Goal: Task Accomplishment & Management: Manage account settings

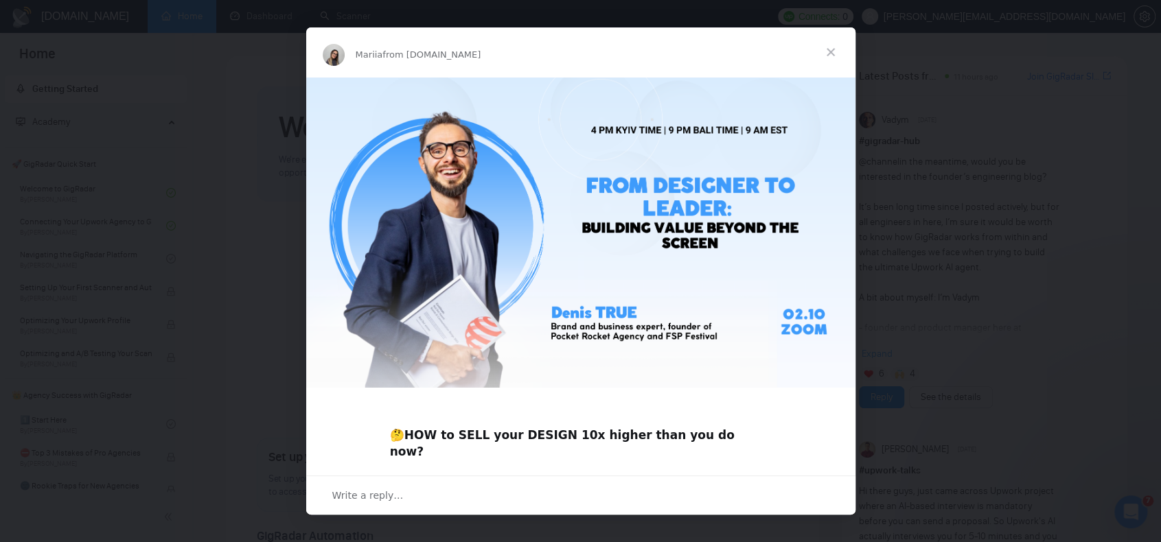
click at [656, 177] on img "Intercom messenger" at bounding box center [580, 233] width 549 height 310
click at [934, 238] on div "Intercom messenger" at bounding box center [580, 271] width 1161 height 542
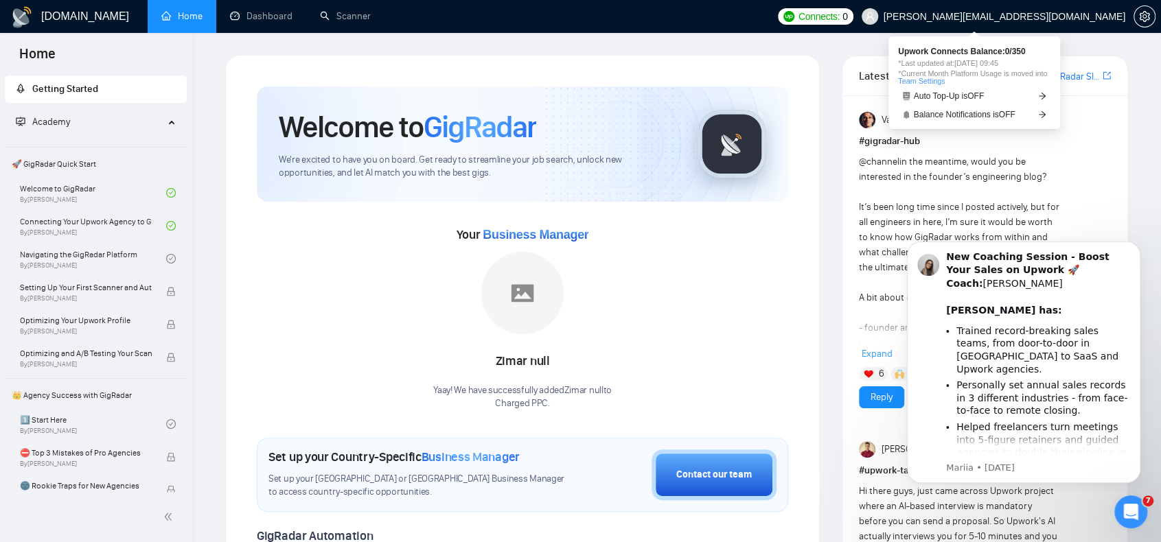
click at [840, 16] on span "Connects:" at bounding box center [818, 16] width 41 height 15
click at [976, 51] on span "Upwork Connects Balance: 0 / 350" at bounding box center [974, 51] width 152 height 8
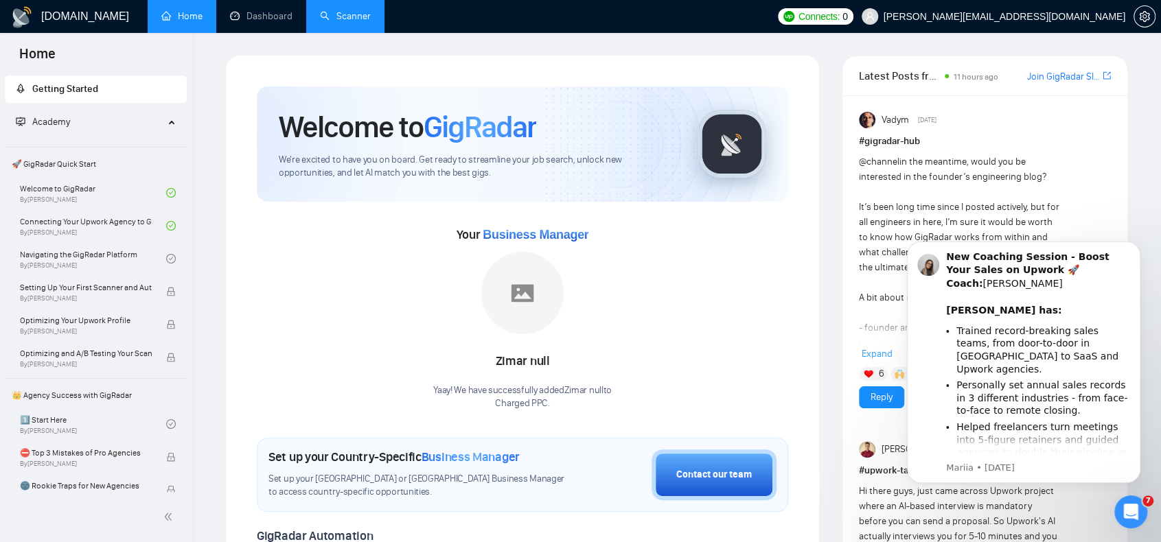
click at [339, 16] on link "Scanner" at bounding box center [345, 16] width 51 height 12
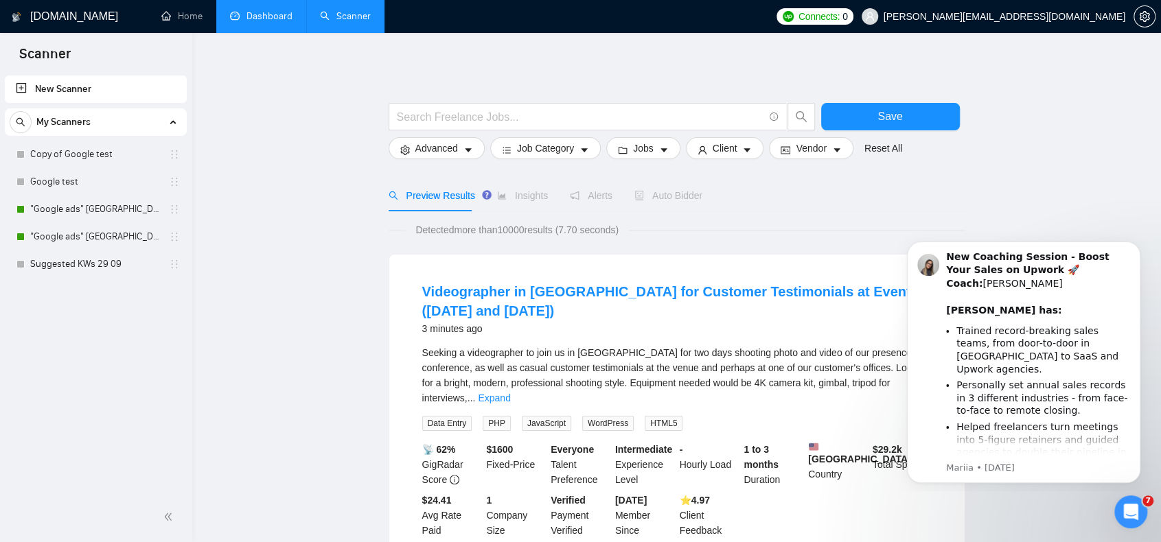
click at [245, 14] on link "Dashboard" at bounding box center [261, 16] width 62 height 12
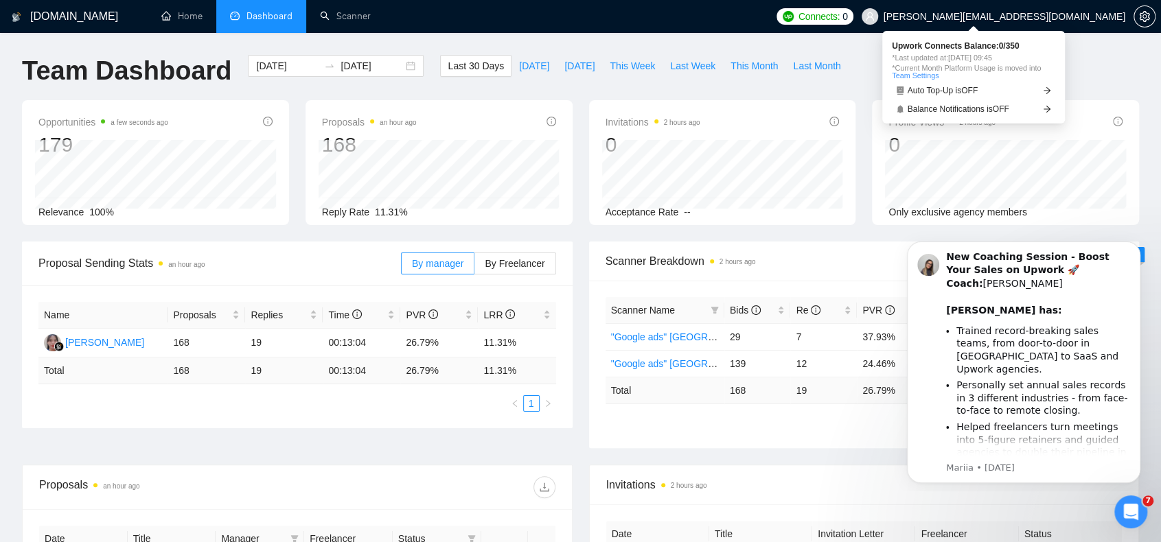
click at [840, 17] on span "Connects:" at bounding box center [818, 16] width 41 height 15
click at [995, 108] on span "Balance Notifications is OFF" at bounding box center [959, 109] width 102 height 8
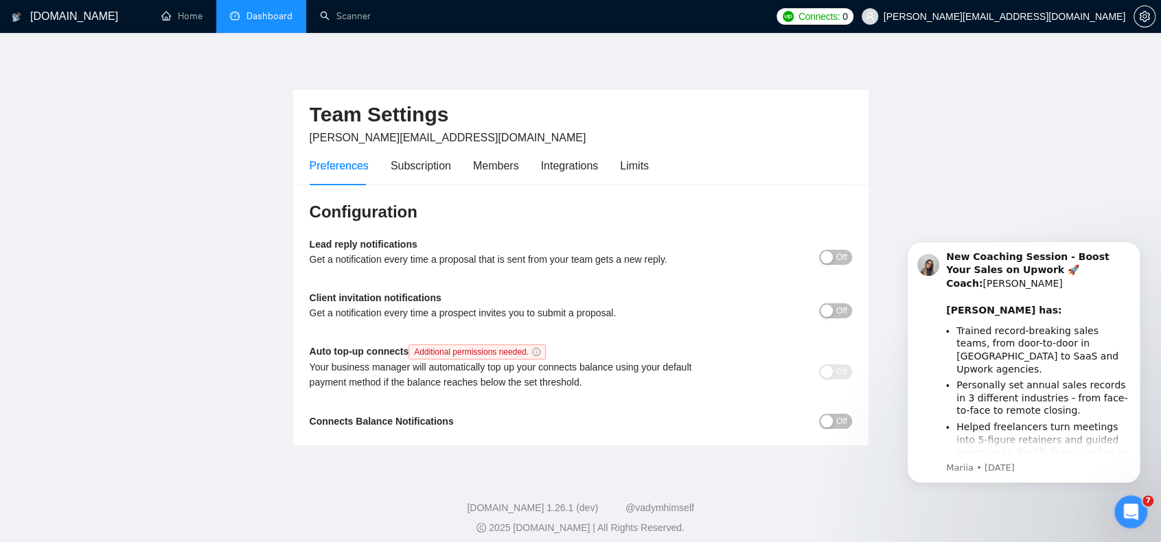
click at [829, 256] on div "button" at bounding box center [826, 257] width 12 height 12
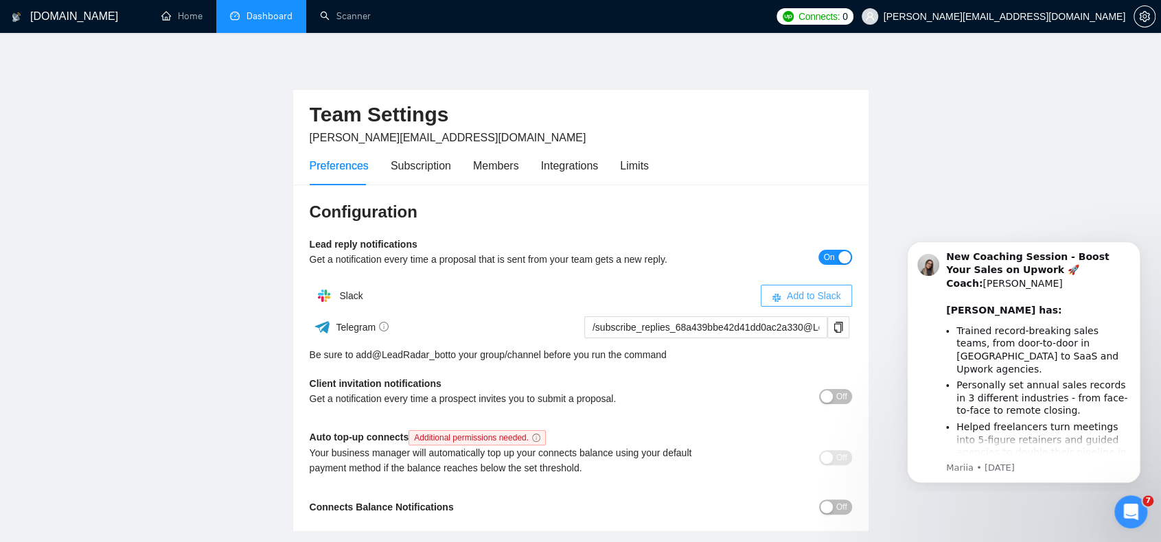
click at [803, 293] on span "Add to Slack" at bounding box center [814, 295] width 54 height 15
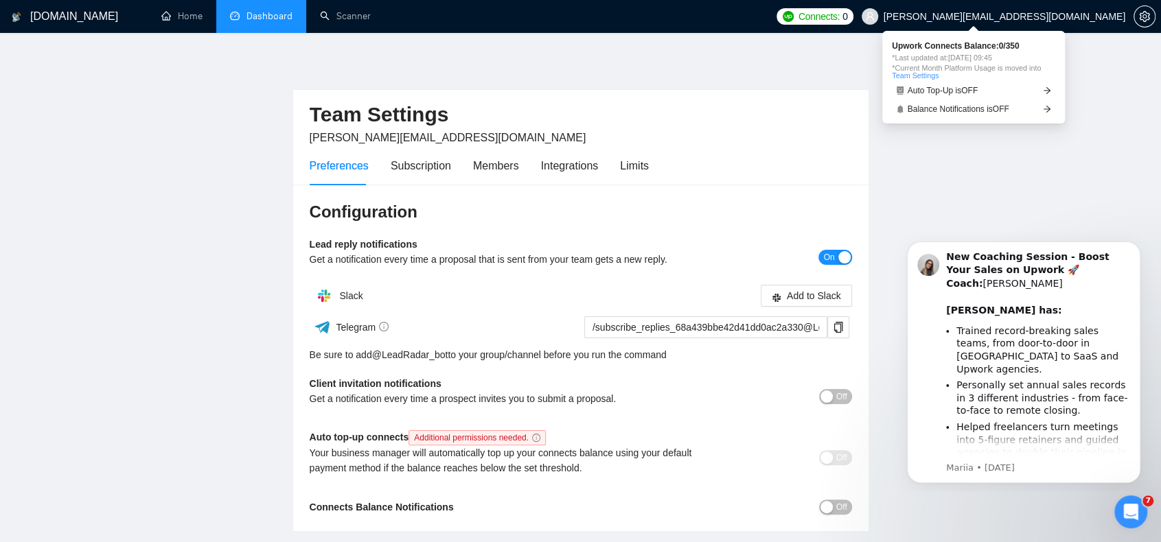
click at [848, 16] on span "0" at bounding box center [844, 16] width 5 height 15
click at [1043, 90] on icon "arrow-right" at bounding box center [1047, 90] width 8 height 8
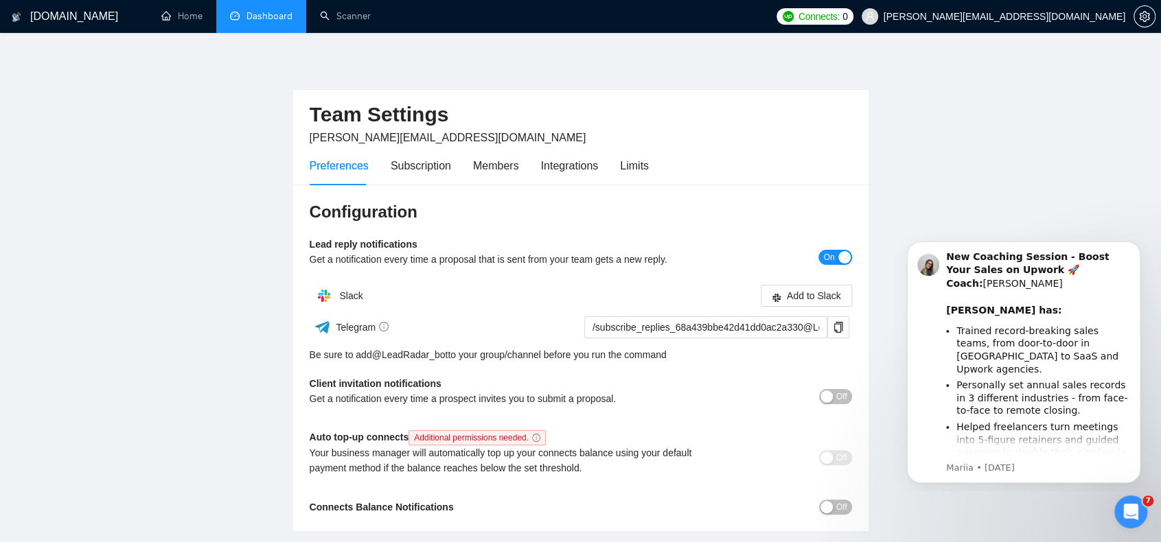
click at [848, 20] on span "Connects: 0" at bounding box center [822, 16] width 49 height 15
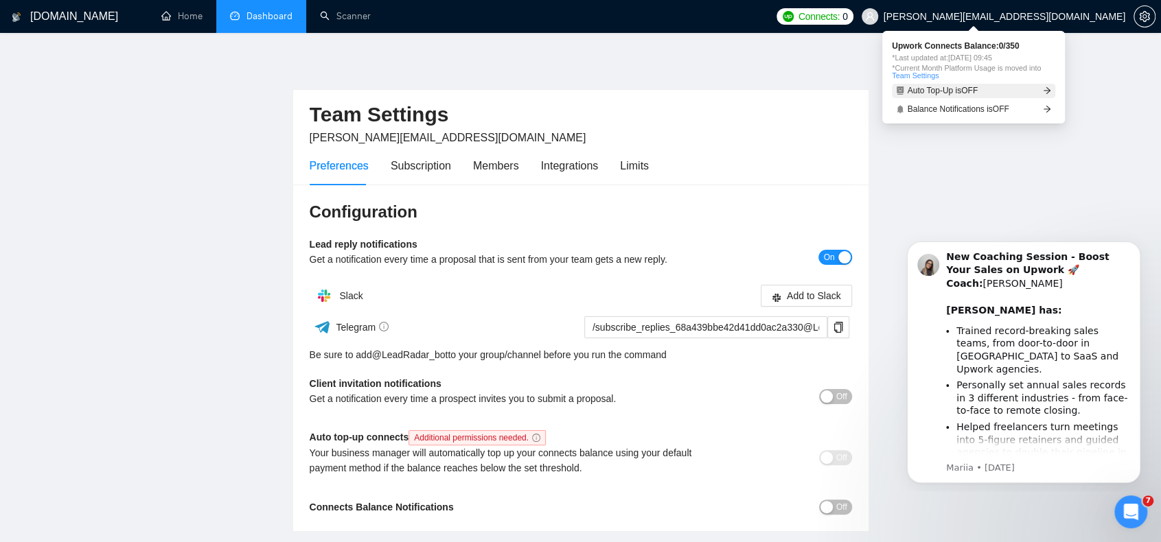
click at [951, 95] on span "Auto Top-Up is OFF" at bounding box center [943, 90] width 71 height 8
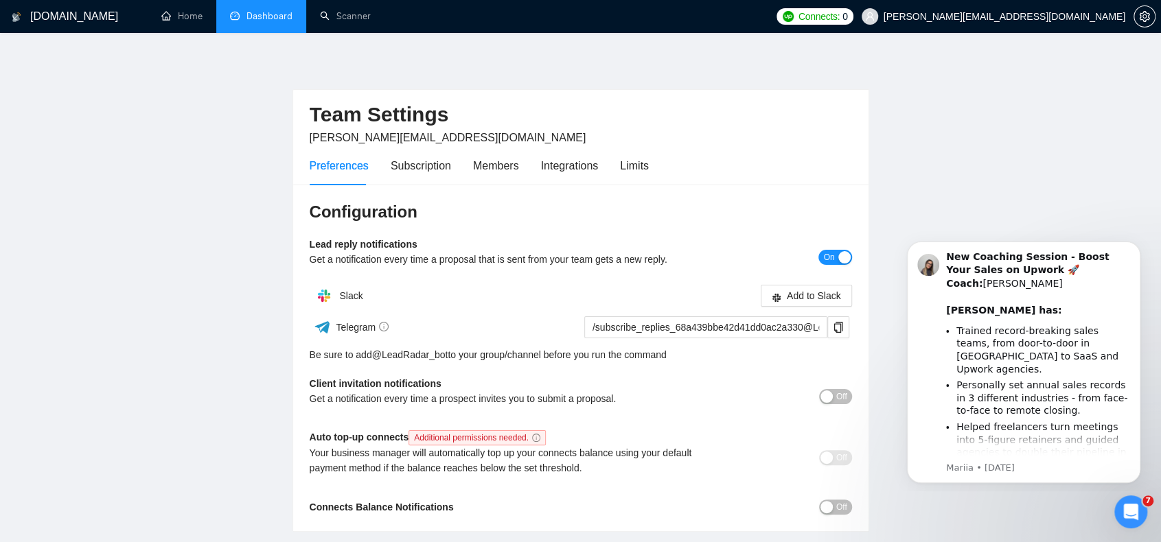
click at [1113, 166] on main "Team Settings paul@paullean.com Preferences Subscription Members Integrations L…" at bounding box center [580, 293] width 1117 height 477
click at [1133, 242] on icon "Dismiss notification" at bounding box center [1137, 246] width 8 height 8
click at [1133, 246] on icon "Dismiss notification" at bounding box center [1137, 246] width 8 height 8
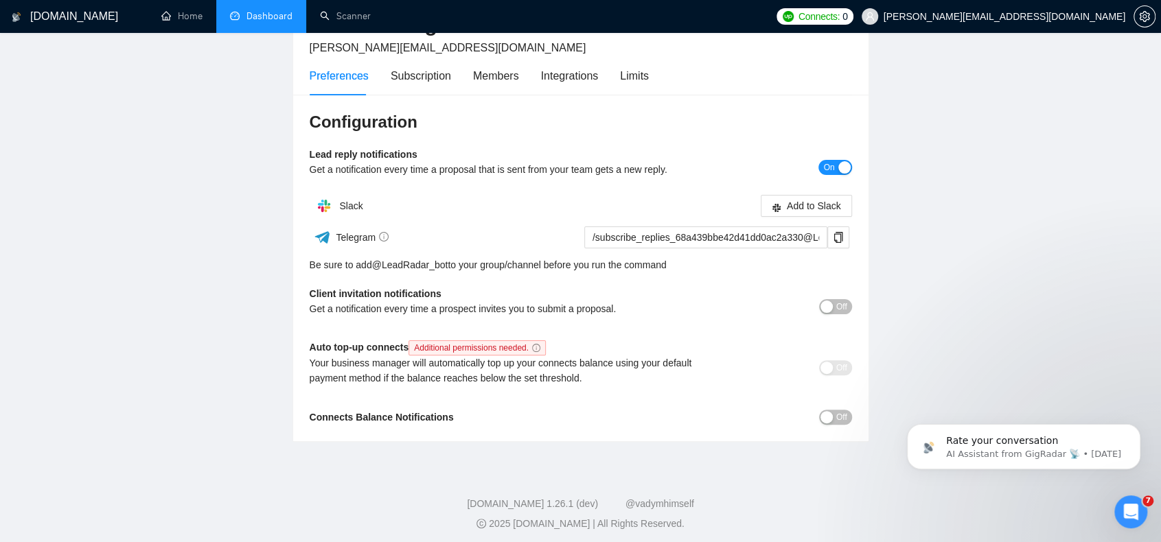
scroll to position [95, 0]
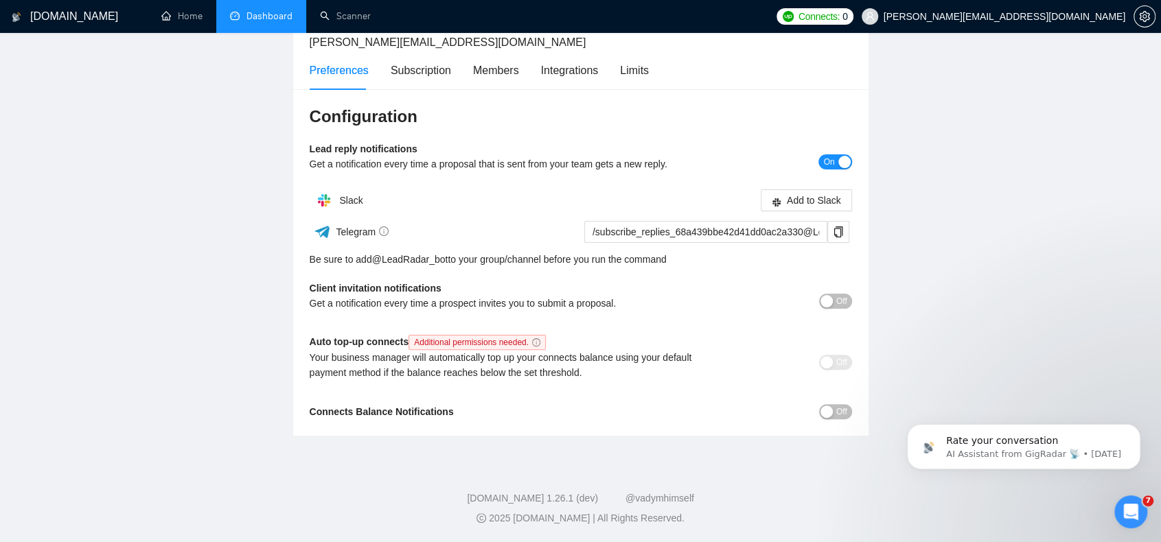
click at [840, 303] on span "Off" at bounding box center [841, 301] width 11 height 15
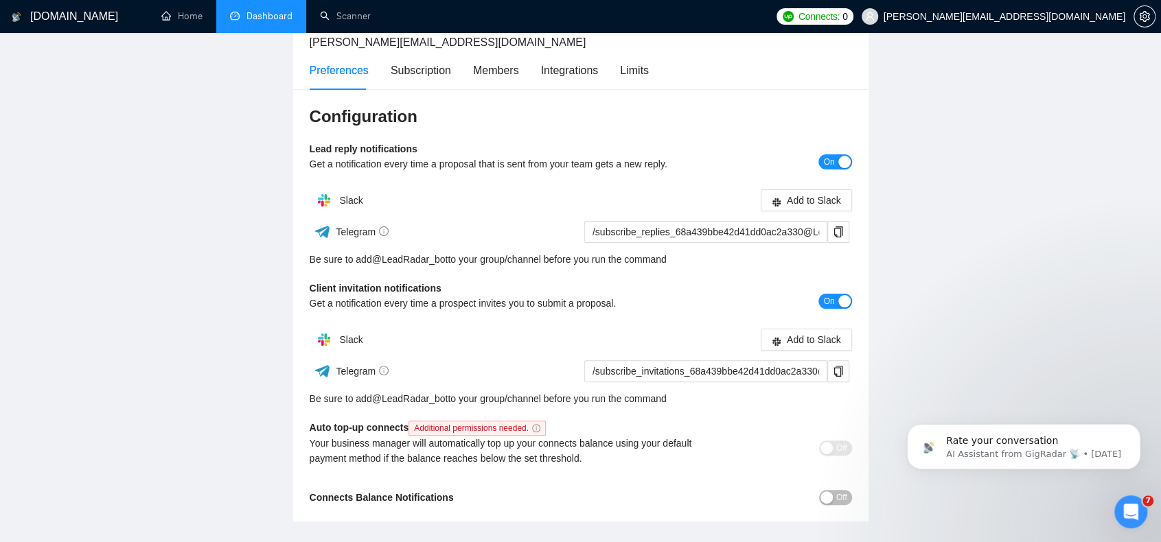
click at [835, 299] on button "On" at bounding box center [834, 301] width 33 height 15
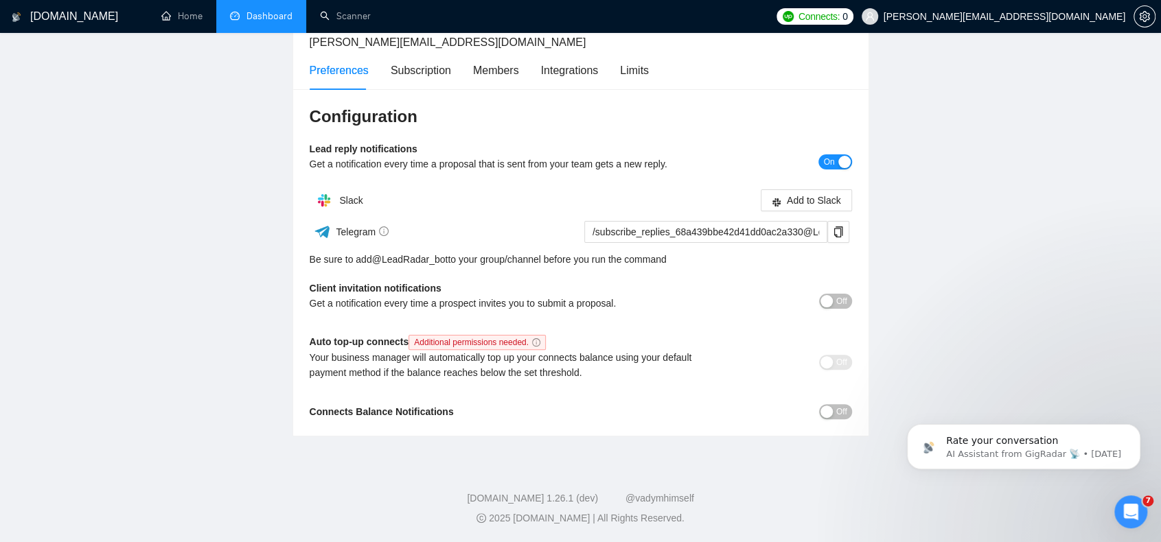
click at [835, 163] on button "On" at bounding box center [834, 161] width 33 height 15
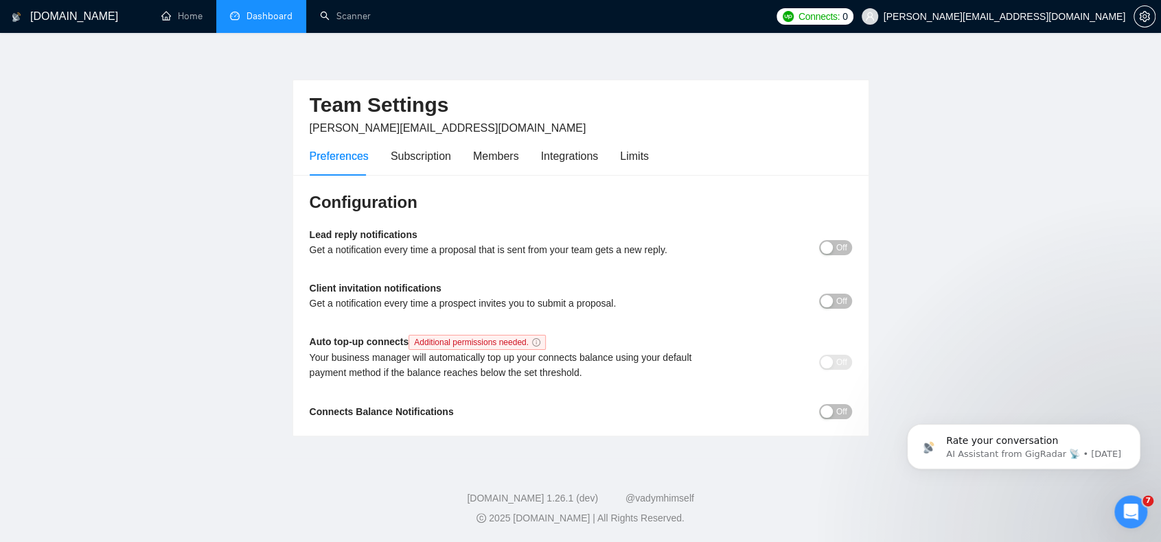
click at [836, 246] on span "Off" at bounding box center [841, 247] width 11 height 15
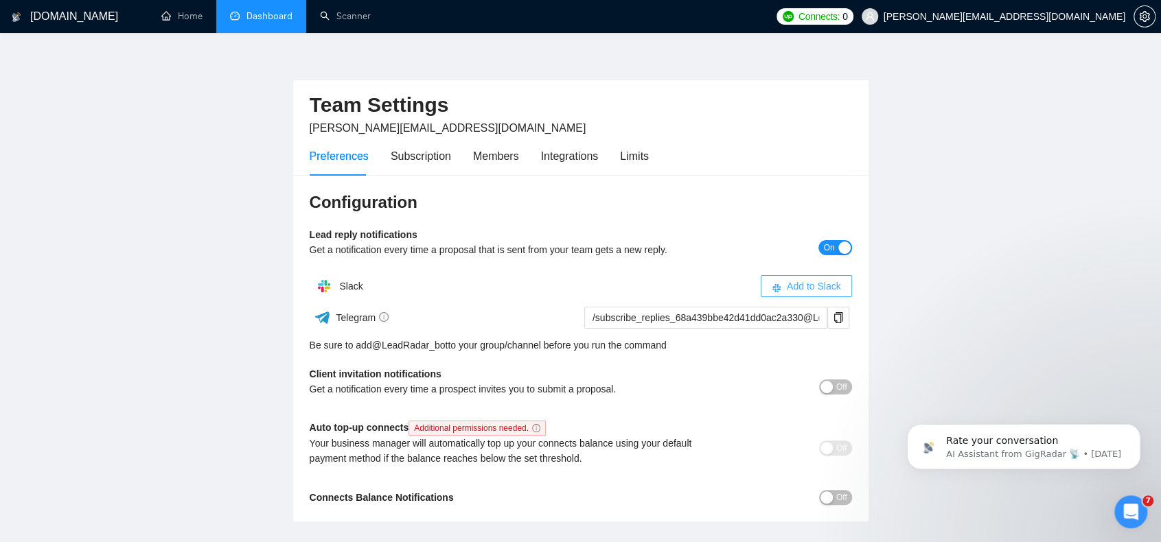
click at [829, 293] on span "Add to Slack" at bounding box center [814, 286] width 54 height 15
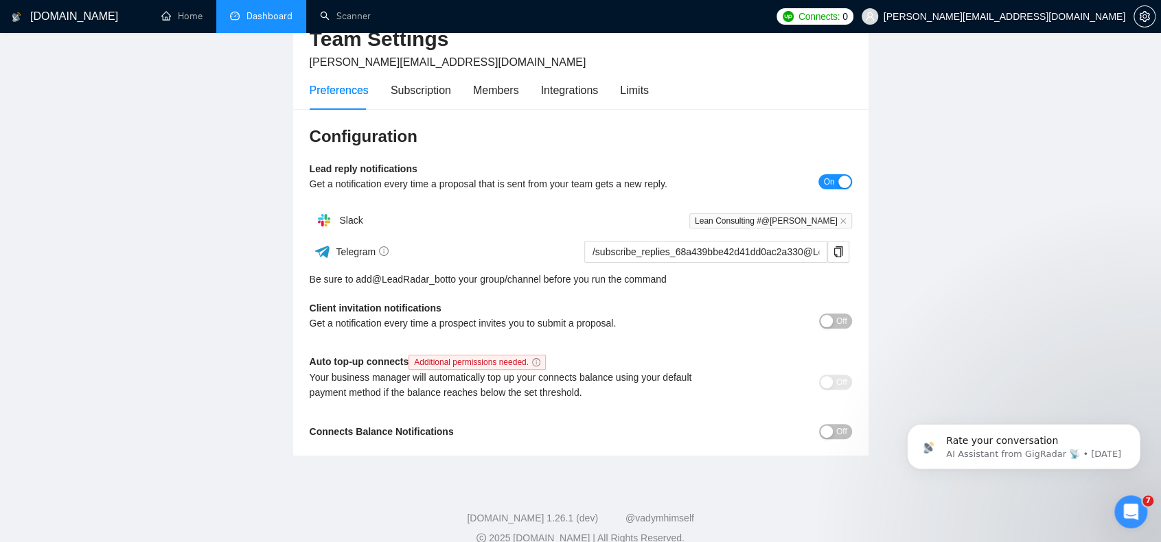
scroll to position [78, 0]
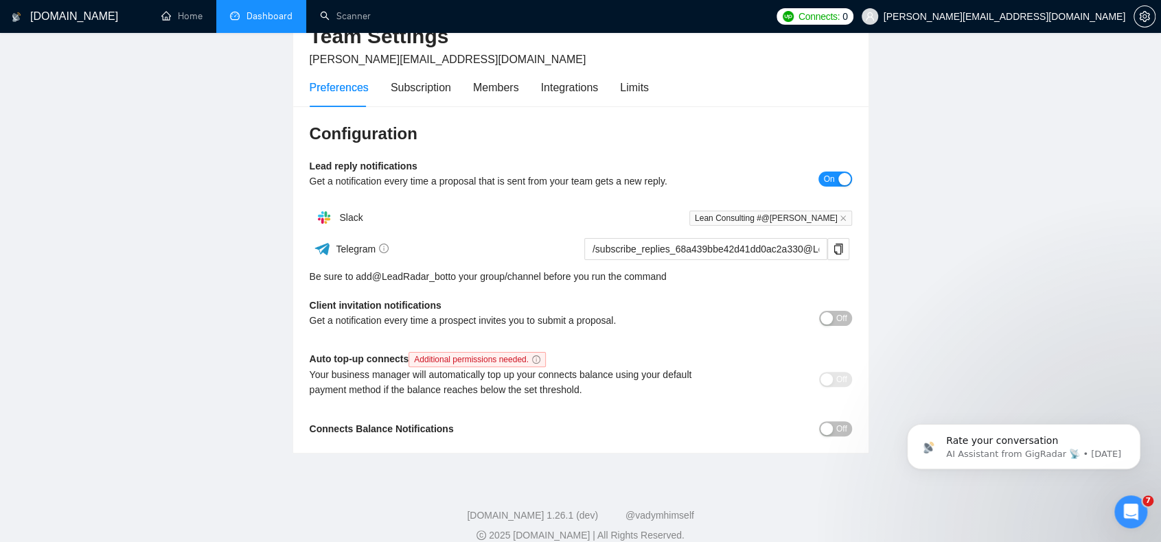
click at [841, 320] on span "Off" at bounding box center [841, 318] width 11 height 15
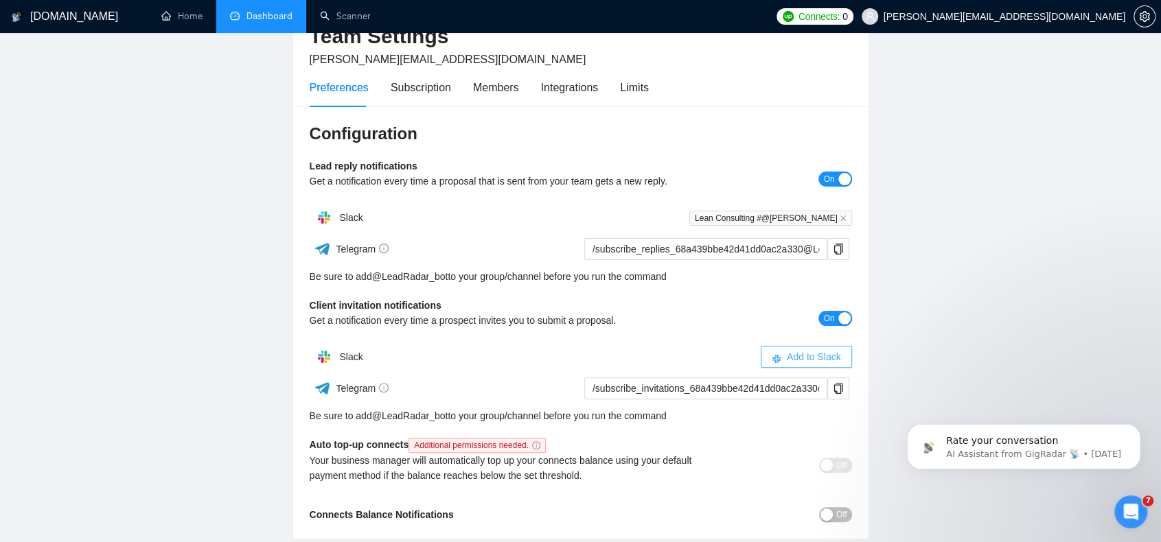
click at [785, 356] on button "Add to Slack" at bounding box center [806, 357] width 91 height 22
drag, startPoint x: 395, startPoint y: 275, endPoint x: 354, endPoint y: 282, distance: 42.4
click at [354, 282] on div "Be sure to add @ LeadRadar_bot to your group/channel before you run the command" at bounding box center [581, 276] width 542 height 15
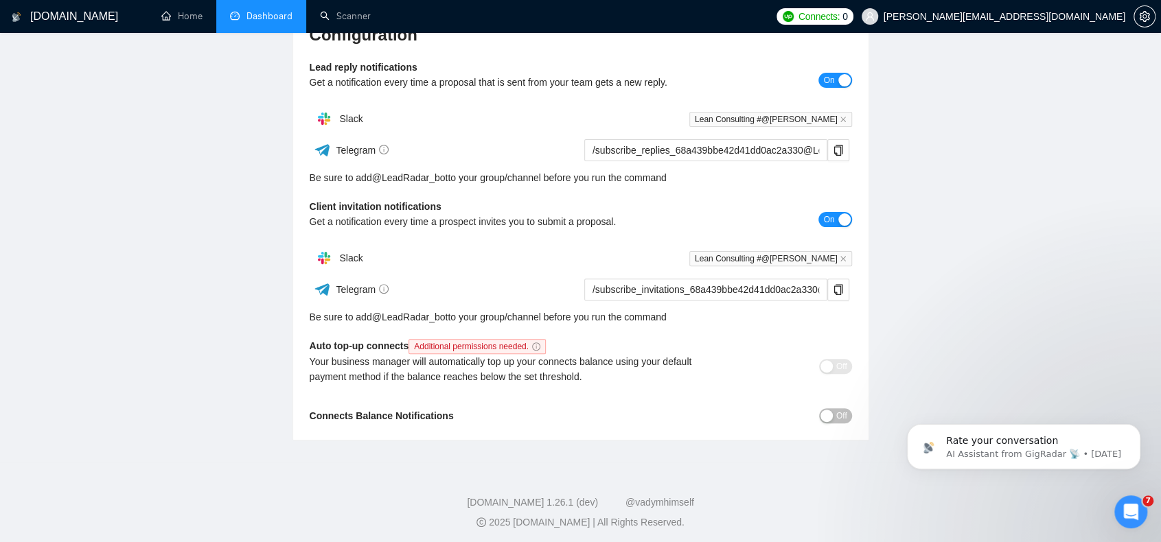
scroll to position [181, 0]
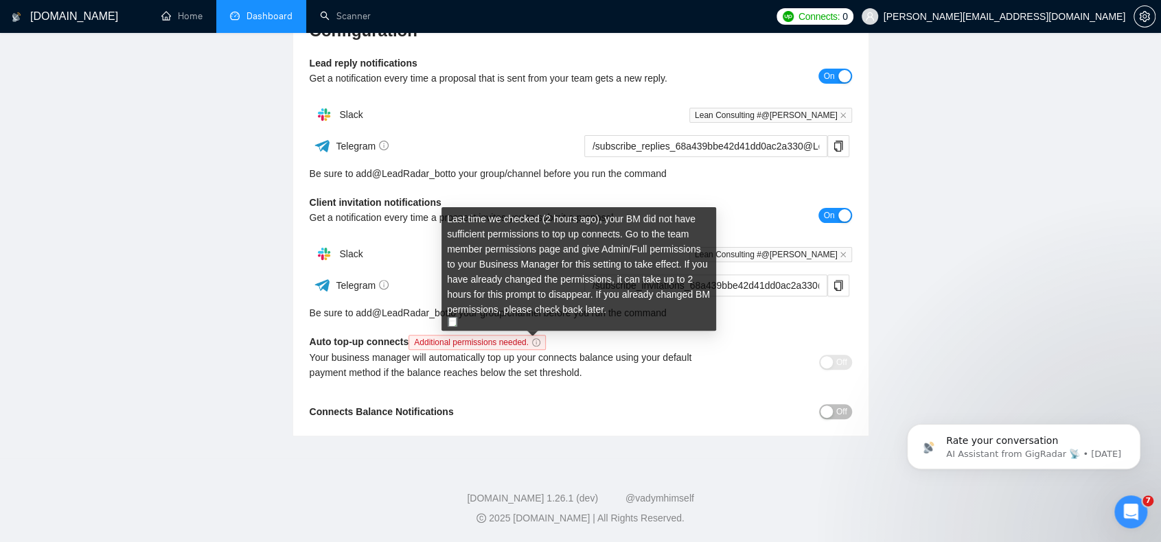
click at [534, 344] on icon "info-circle" at bounding box center [536, 342] width 8 height 8
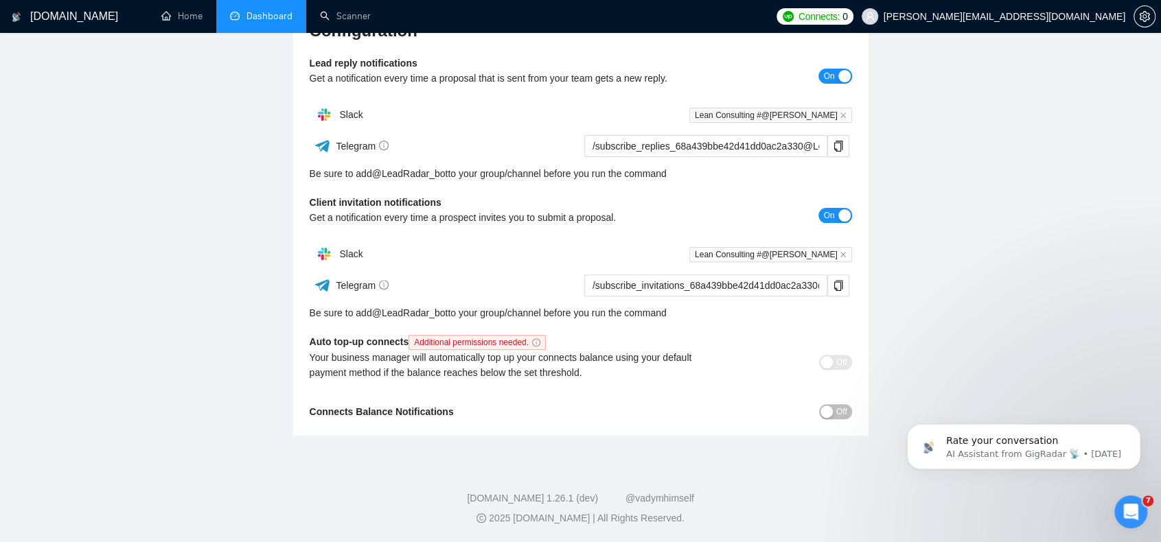
click at [827, 414] on div "button" at bounding box center [826, 412] width 12 height 12
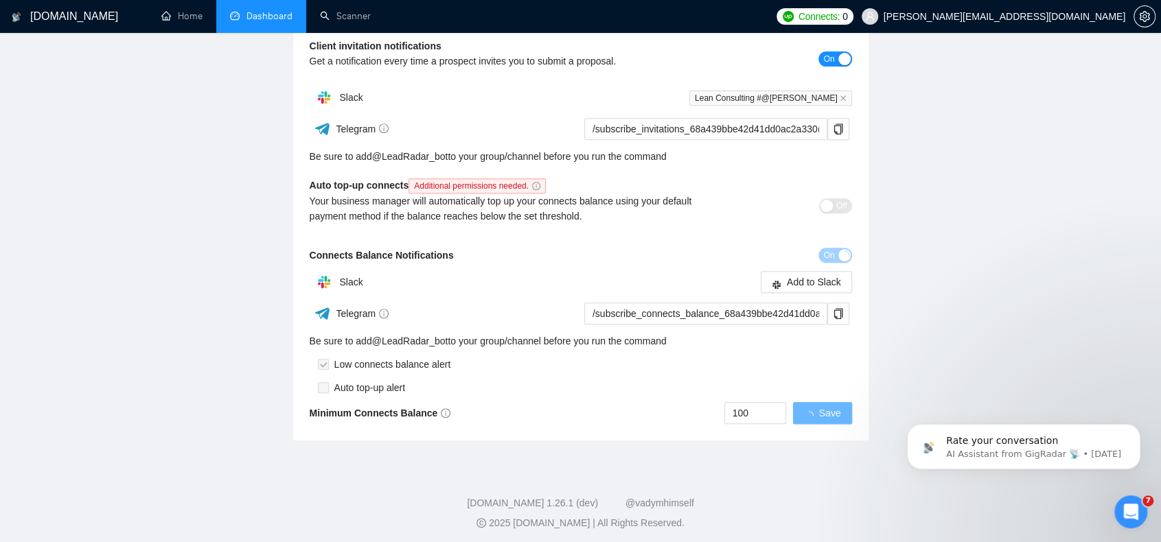
scroll to position [343, 0]
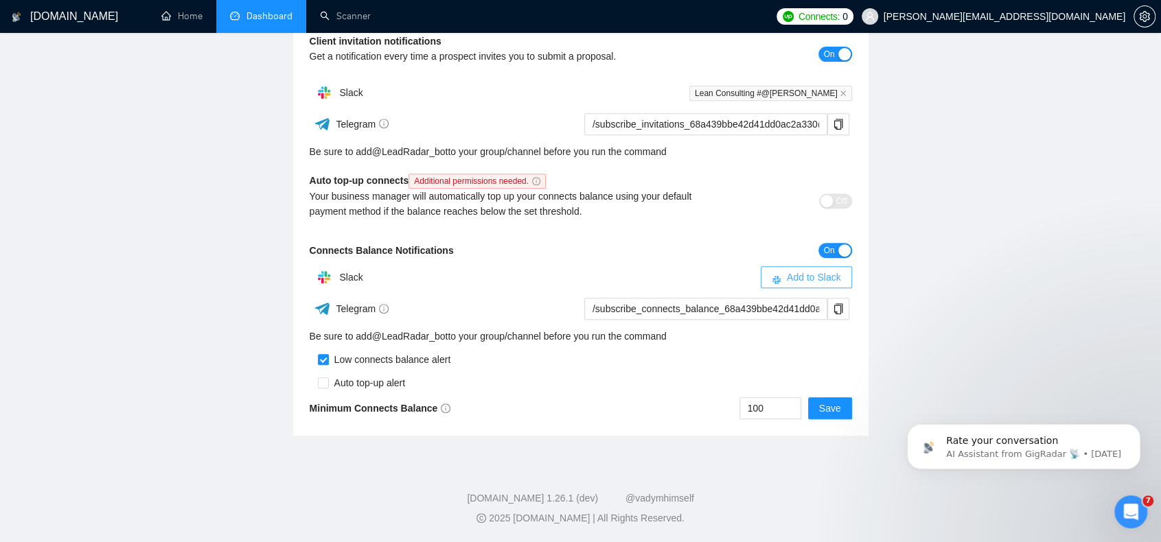
click at [810, 281] on span "Add to Slack" at bounding box center [814, 277] width 54 height 15
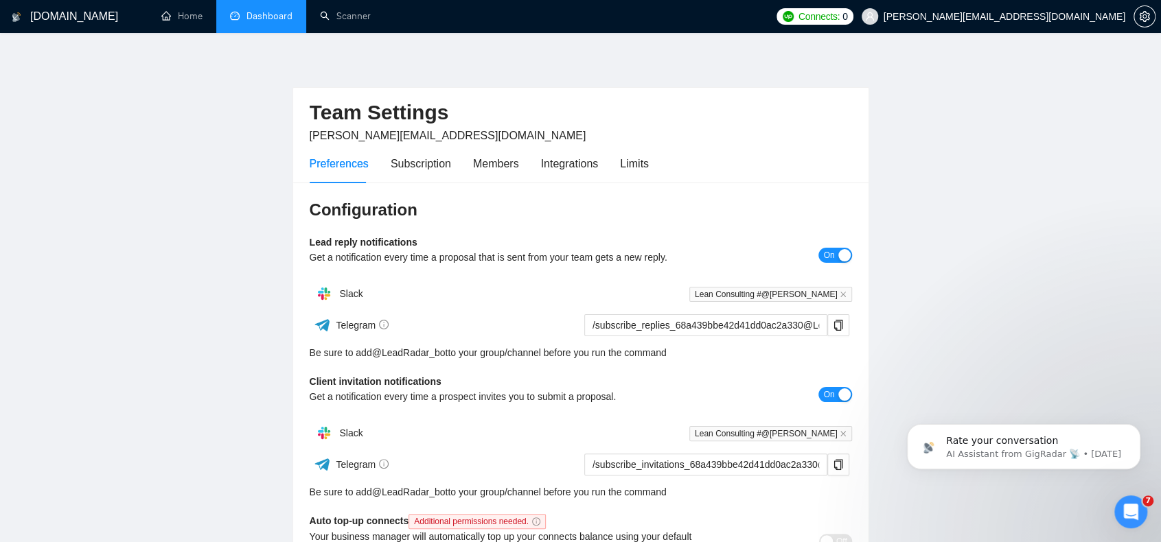
scroll to position [0, 0]
